Goal: Find specific page/section: Find specific page/section

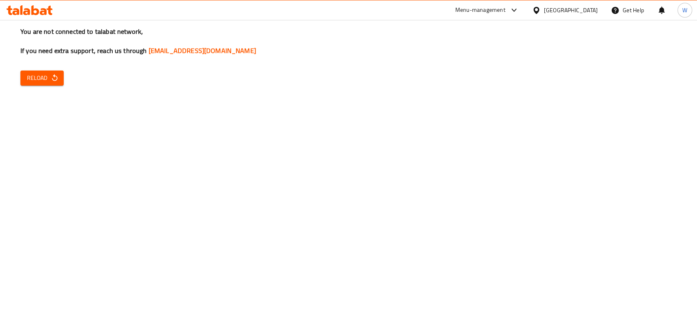
click at [53, 82] on icon "button" at bounding box center [55, 78] width 8 height 8
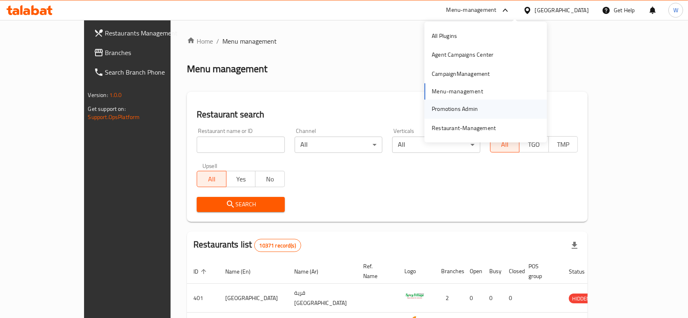
click at [455, 110] on div "Promotions Admin" at bounding box center [455, 109] width 46 height 9
